Goal: Task Accomplishment & Management: Complete application form

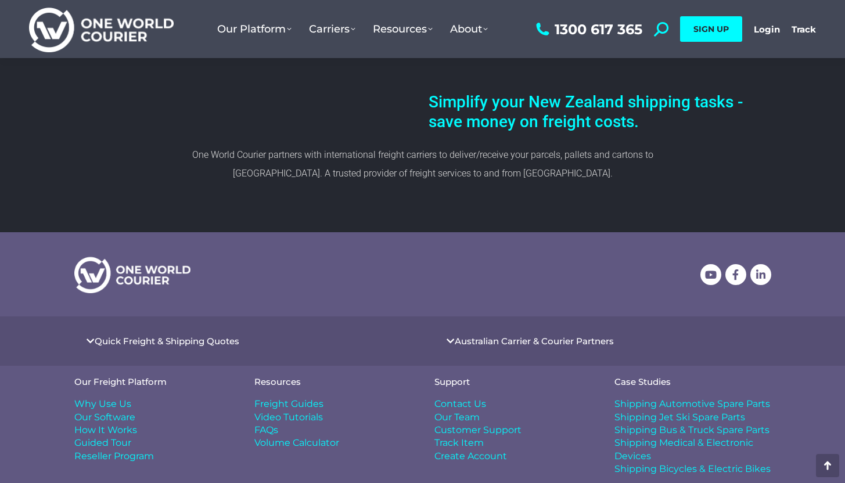
scroll to position [646, 0]
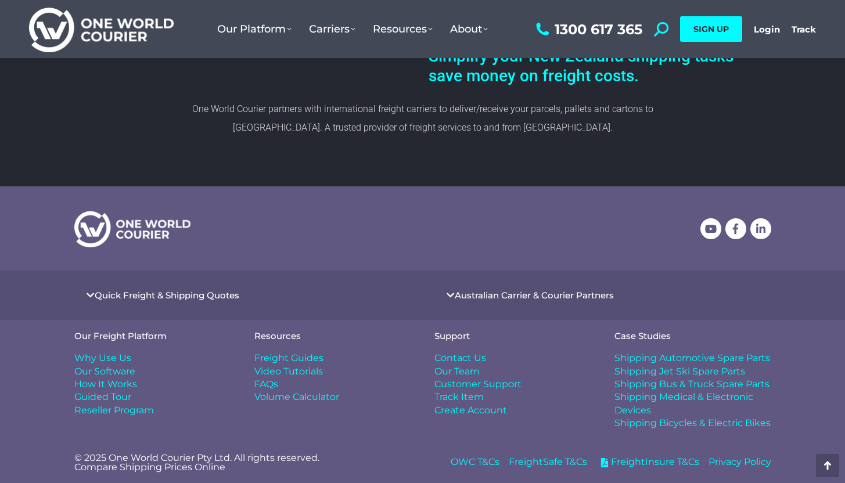
click at [144, 298] on link "Quick Freight & Shipping Quotes" at bounding box center [167, 295] width 145 height 9
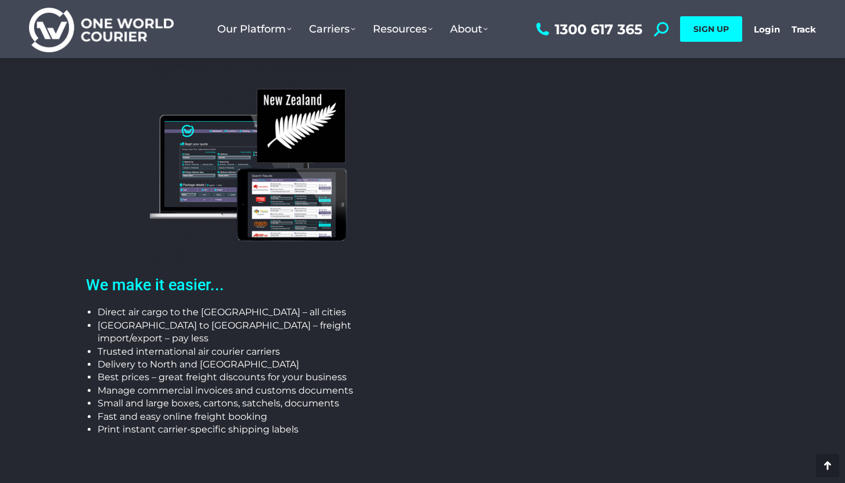
scroll to position [318, 0]
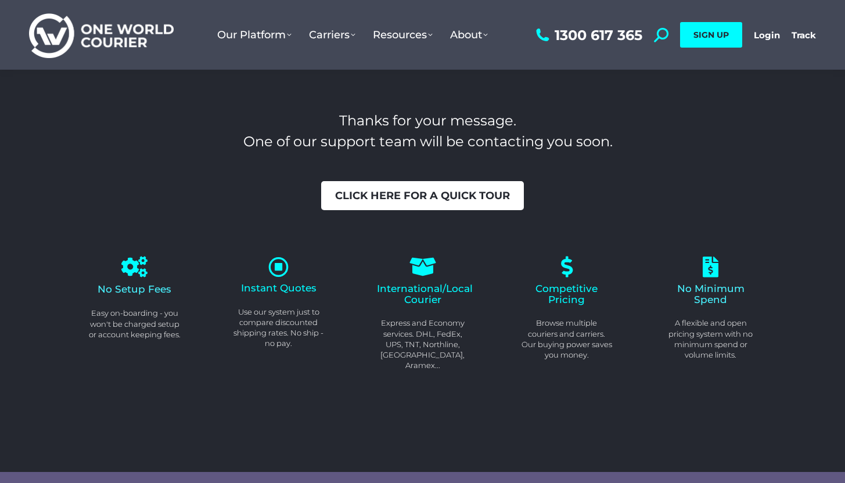
click at [368, 195] on span "Click here for a quick tour" at bounding box center [422, 196] width 175 height 10
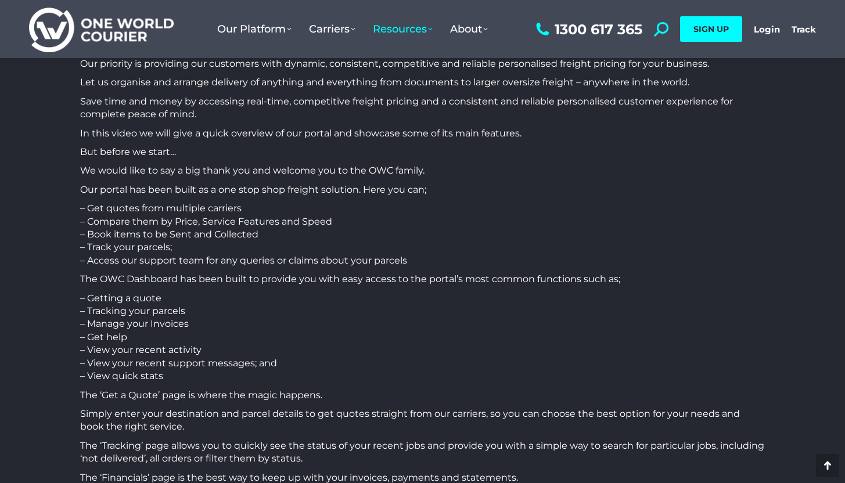
scroll to position [129, 0]
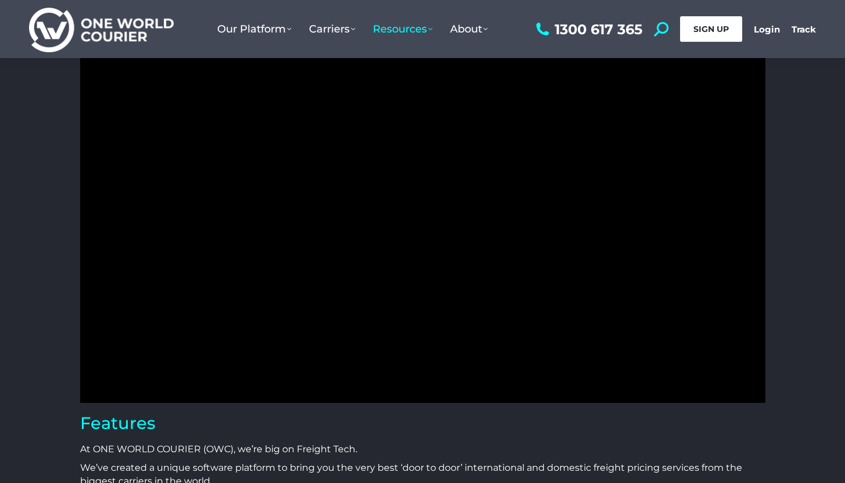
click at [710, 27] on span "SIGN UP" at bounding box center [711, 29] width 35 height 10
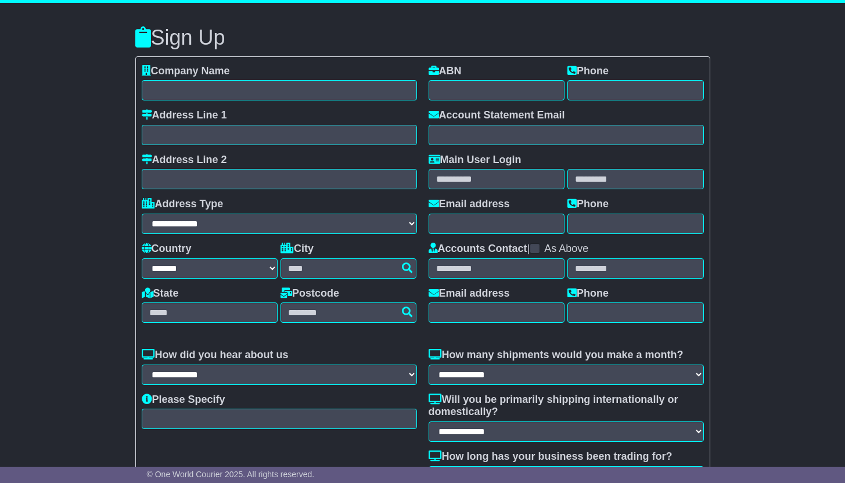
select select "**"
